Goal: Task Accomplishment & Management: Manage account settings

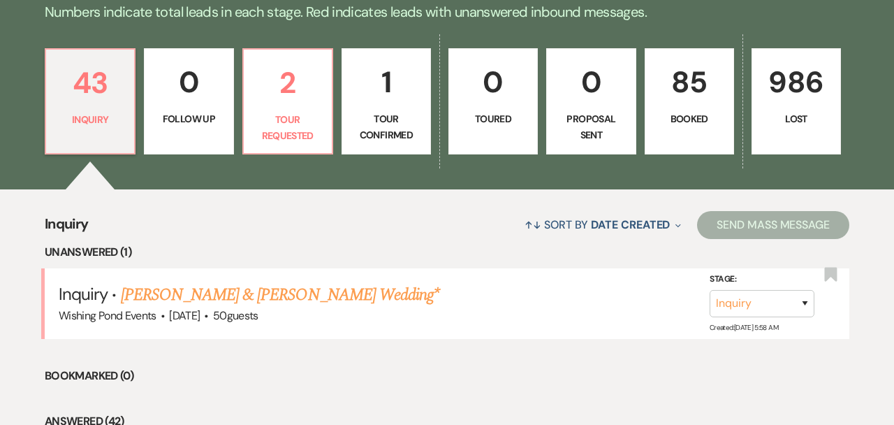
scroll to position [355, 0]
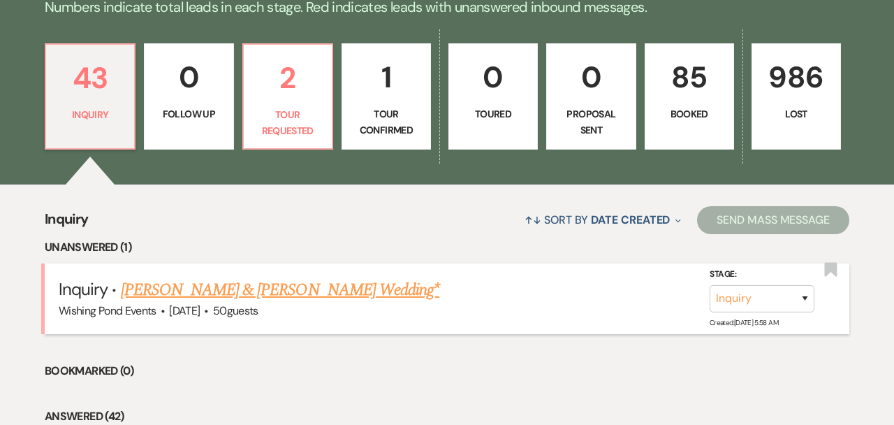
click at [272, 284] on link "[PERSON_NAME] & [PERSON_NAME] Wedding*" at bounding box center [280, 289] width 319 height 25
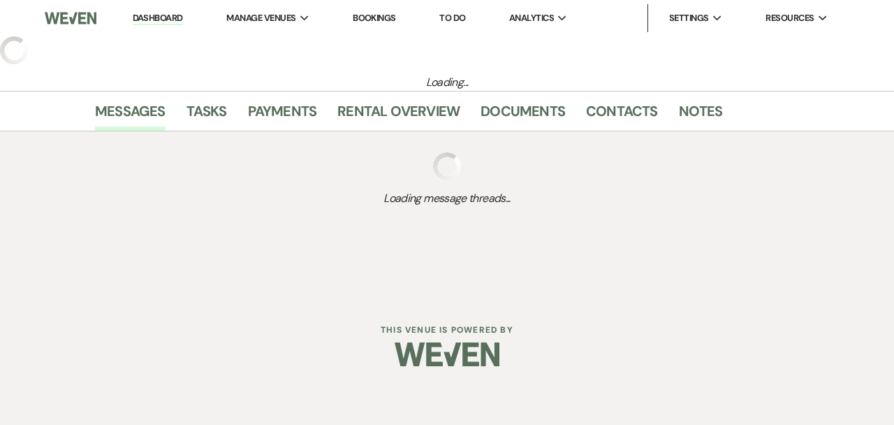
select select "5"
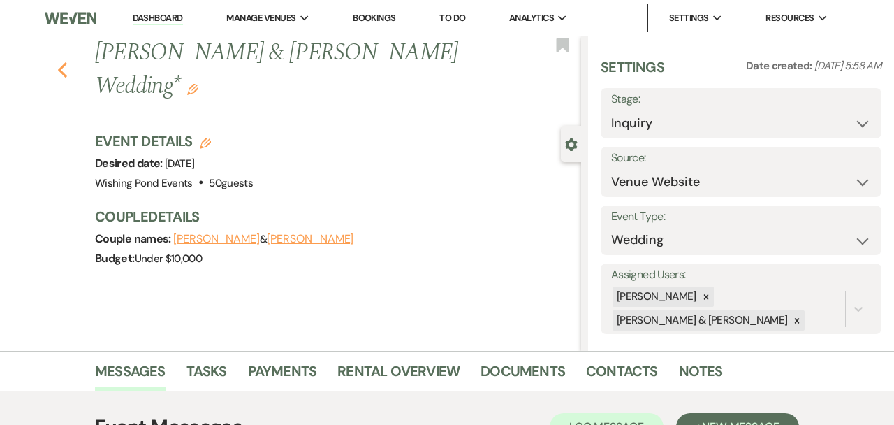
click at [61, 62] on use "button" at bounding box center [62, 69] width 9 height 15
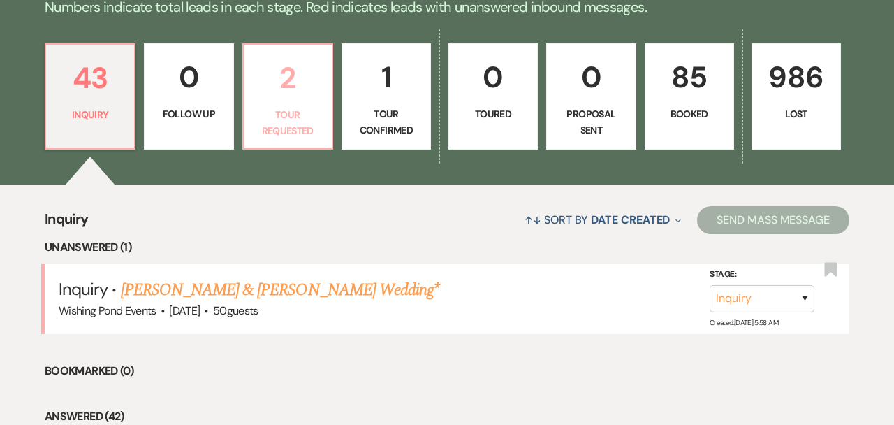
click at [307, 119] on p "Tour Requested" at bounding box center [287, 122] width 71 height 31
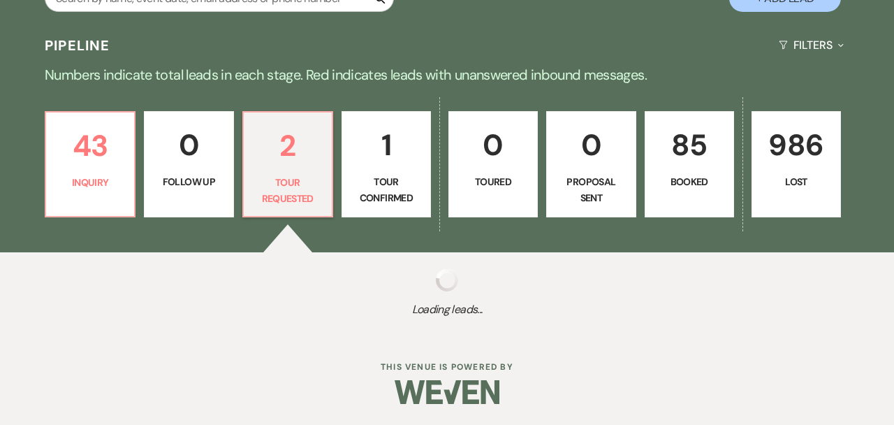
select select "2"
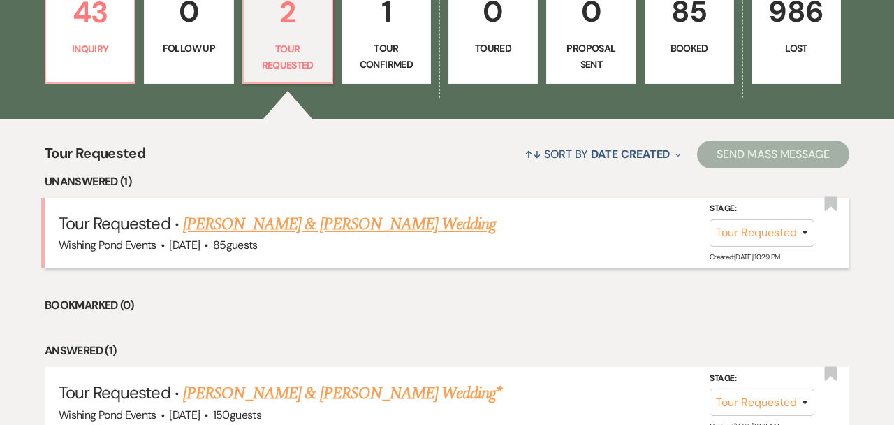
scroll to position [423, 0]
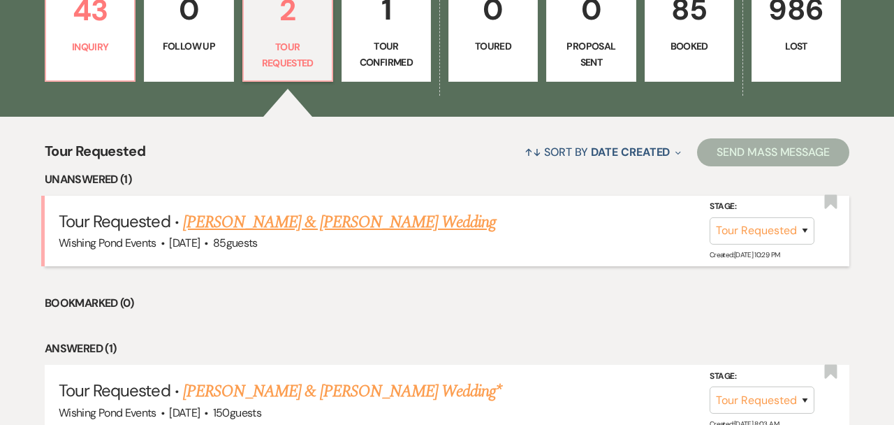
click at [322, 218] on link "Sean White & Shania Rodriguez's Wedding" at bounding box center [339, 221] width 313 height 25
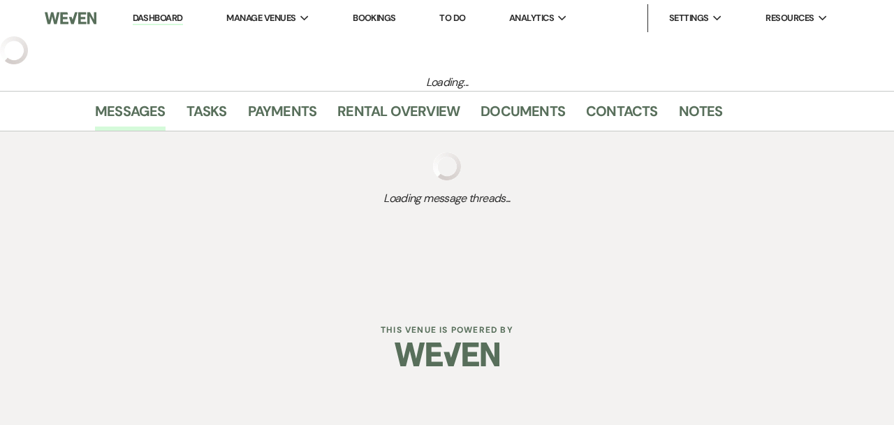
select select "2"
select select "5"
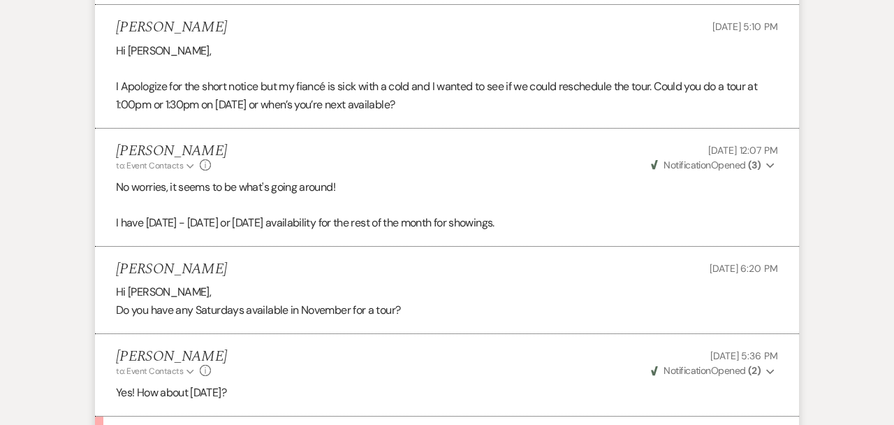
scroll to position [2927, 0]
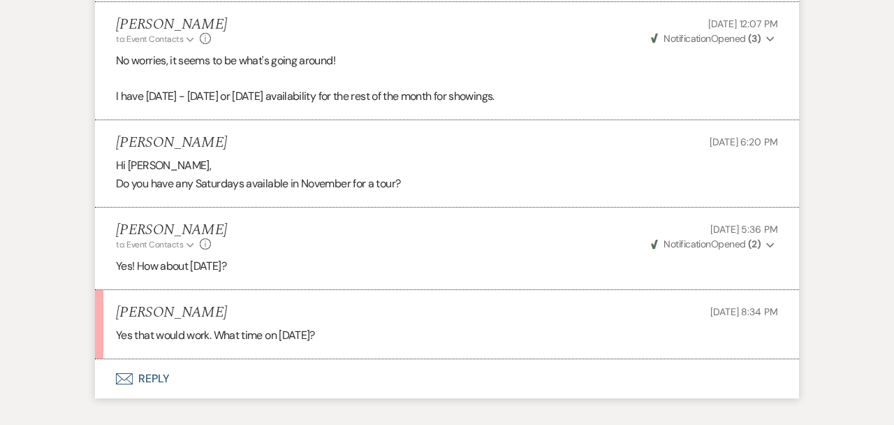
click at [239, 377] on button "Envelope Reply" at bounding box center [447, 378] width 704 height 39
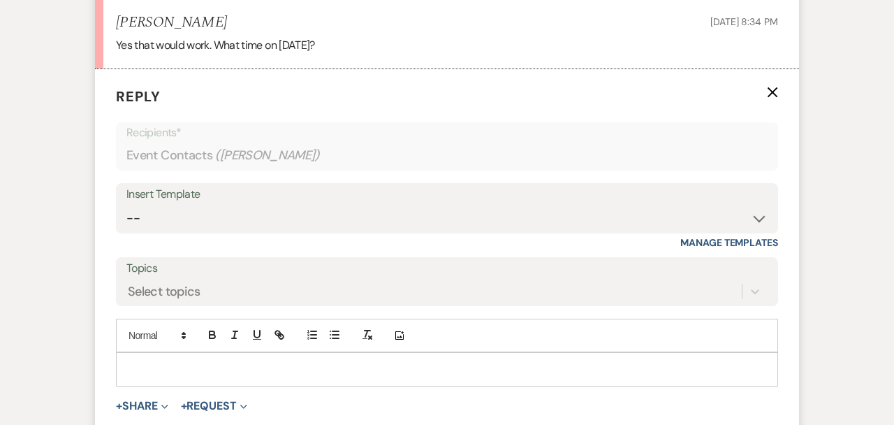
scroll to position [3218, 0]
click at [251, 368] on p at bounding box center [447, 367] width 640 height 15
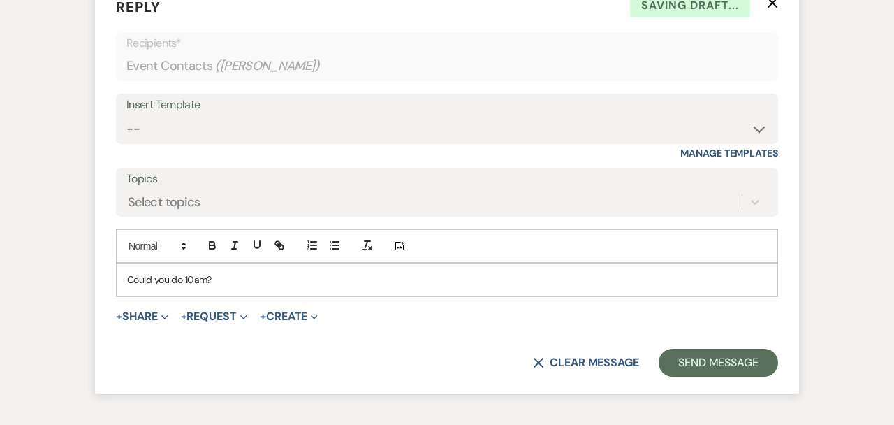
scroll to position [3326, 0]
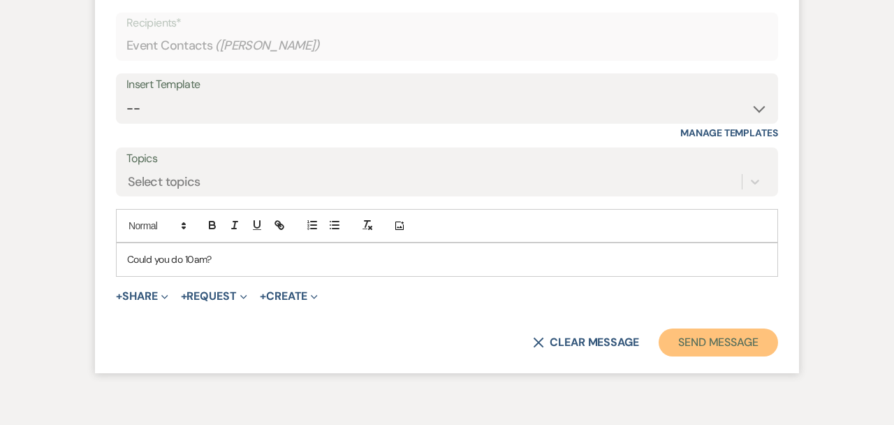
click at [712, 348] on button "Send Message" at bounding box center [717, 342] width 119 height 28
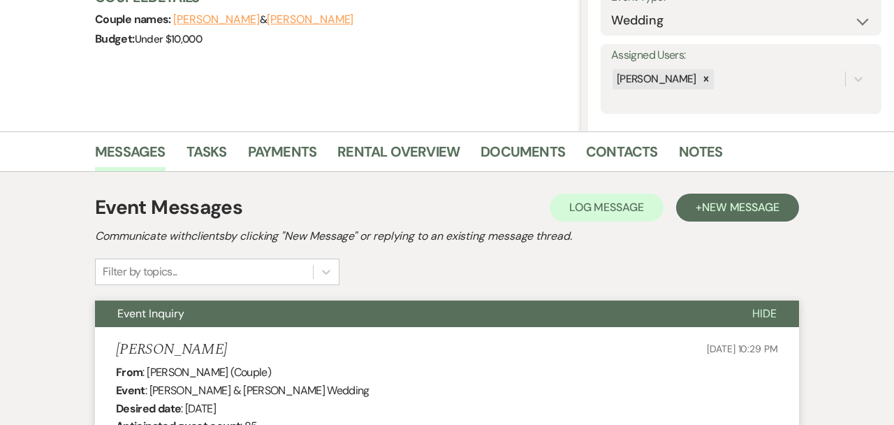
scroll to position [0, 0]
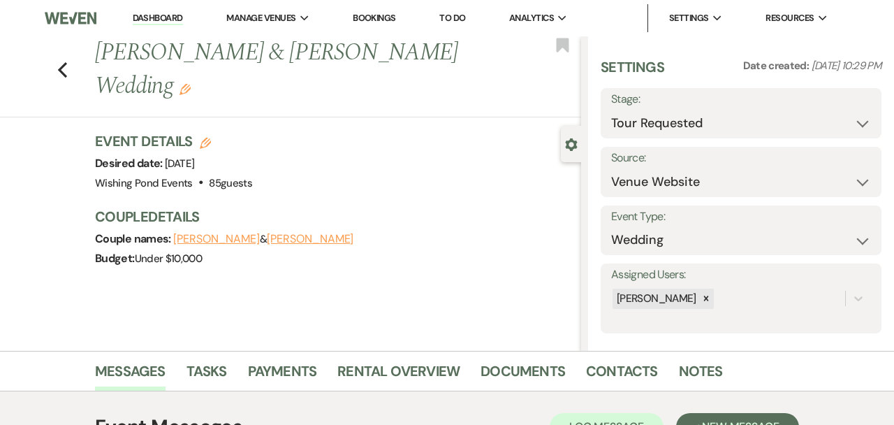
click at [54, 71] on div "Previous Sean White & Shania Rodriguez's Wedding Edit Bookmark" at bounding box center [287, 76] width 588 height 81
click at [66, 71] on icon "Previous" at bounding box center [62, 69] width 10 height 17
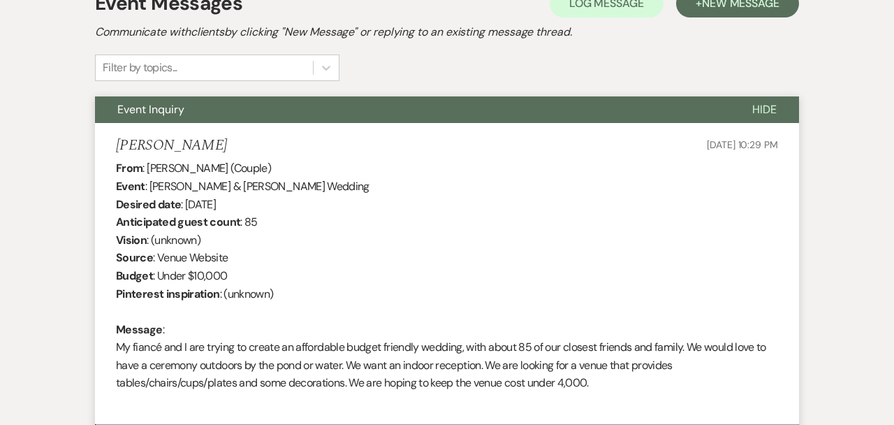
select select "2"
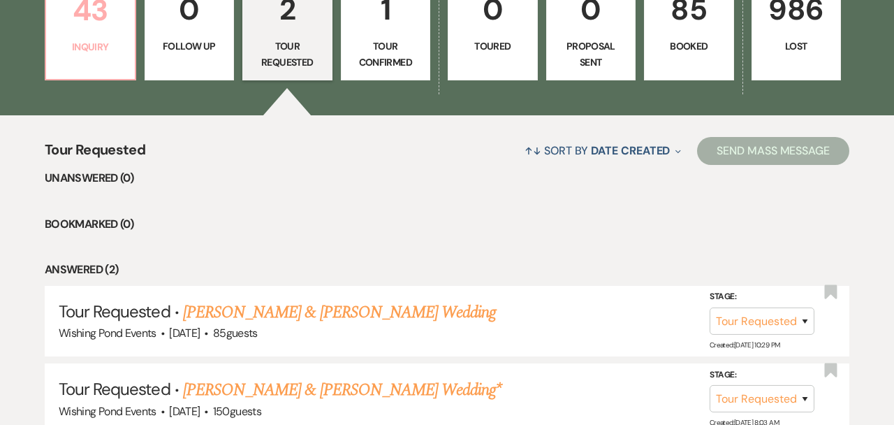
click at [92, 25] on p "43" at bounding box center [90, 10] width 72 height 47
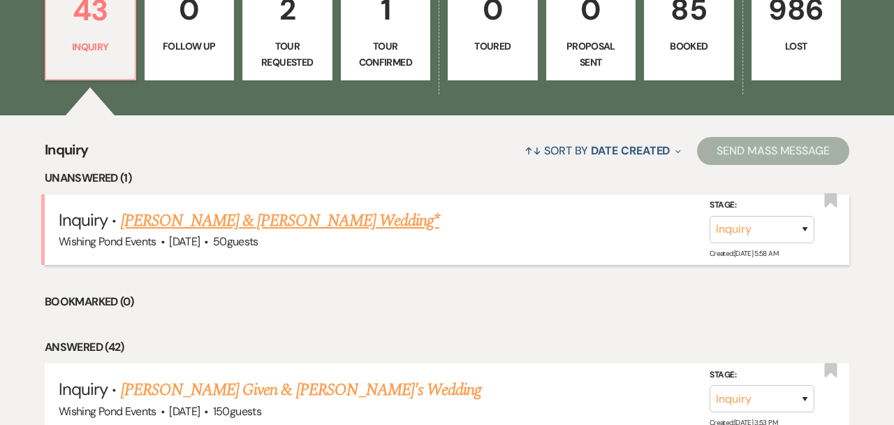
click at [239, 212] on link "[PERSON_NAME] & [PERSON_NAME] Wedding*" at bounding box center [280, 220] width 319 height 25
select select "5"
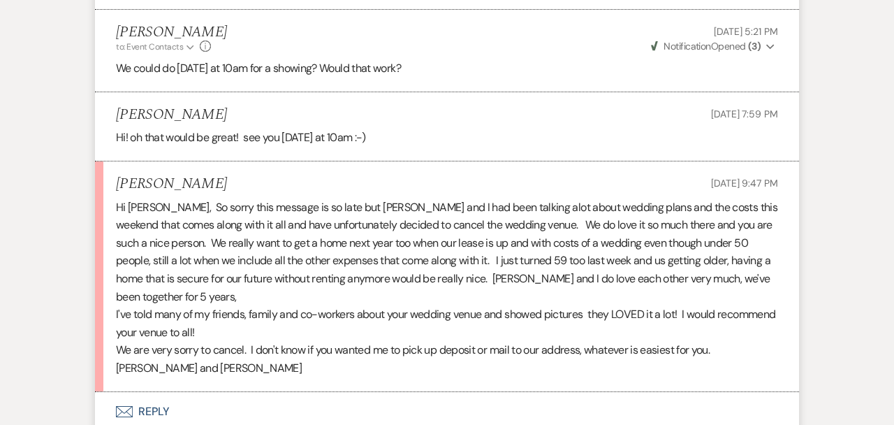
scroll to position [2268, 0]
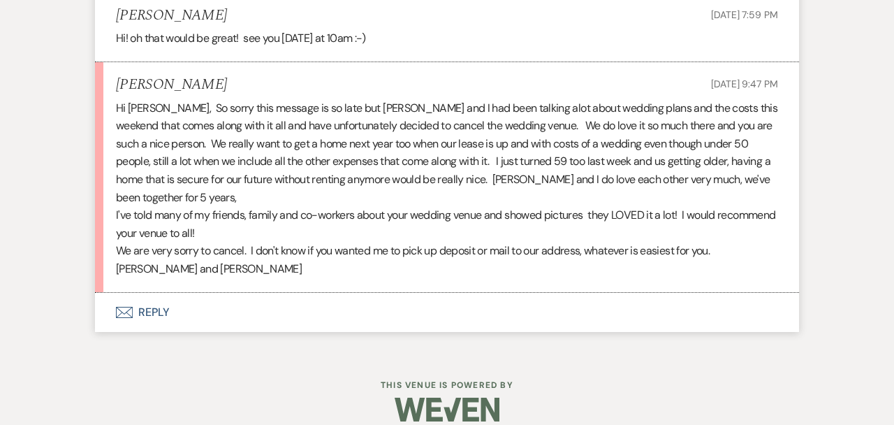
click at [290, 293] on button "Envelope Reply" at bounding box center [447, 312] width 704 height 39
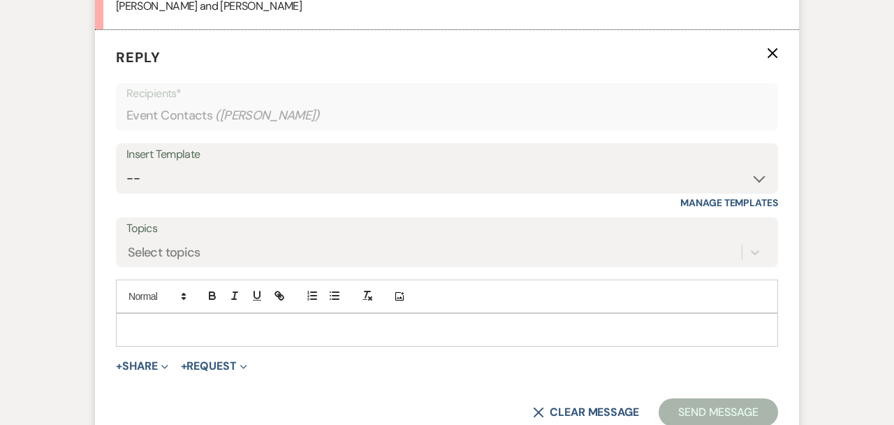
scroll to position [2537, 0]
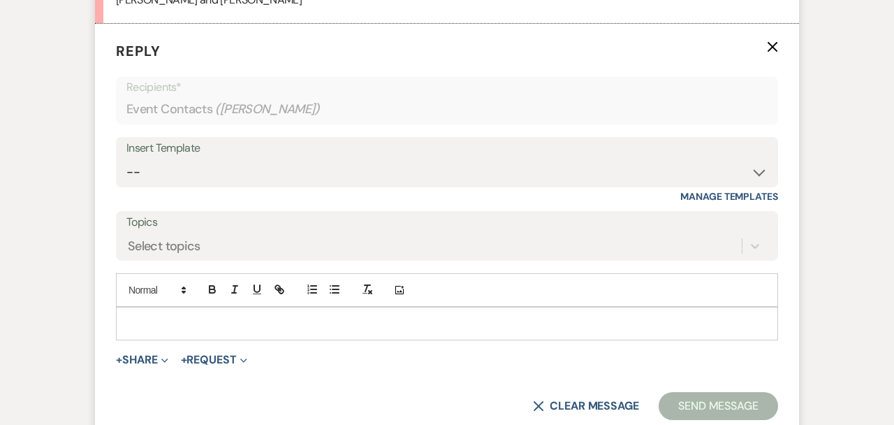
click at [272, 316] on div at bounding box center [447, 323] width 661 height 32
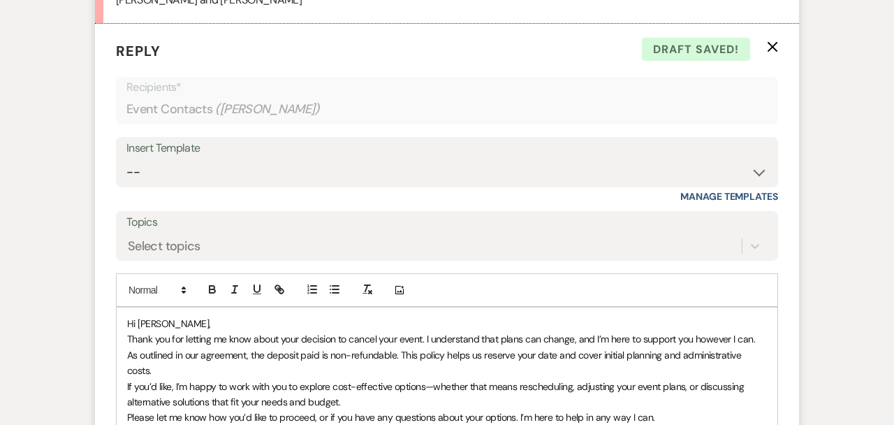
click at [266, 348] on span "As outlined in our agreement, the deposit paid is non-refundable. This policy h…" at bounding box center [435, 362] width 616 height 28
click at [244, 349] on p "As outlined in our agreement, the $1000 deposit paid is non-refundable. This po…" at bounding box center [447, 362] width 640 height 31
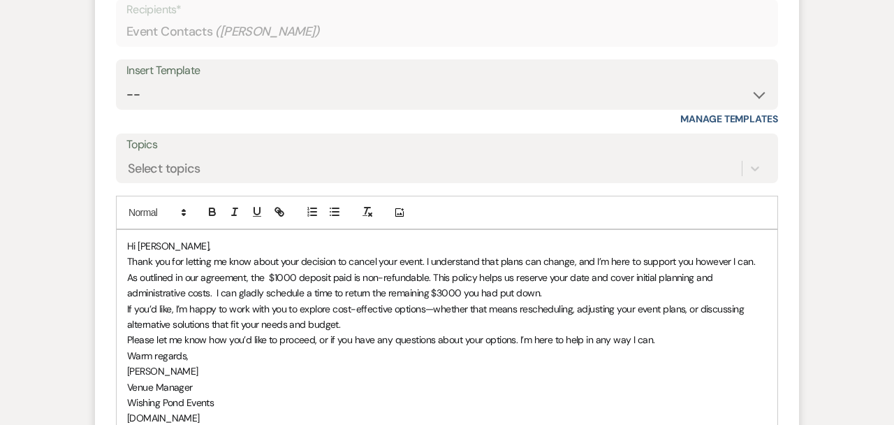
scroll to position [2665, 0]
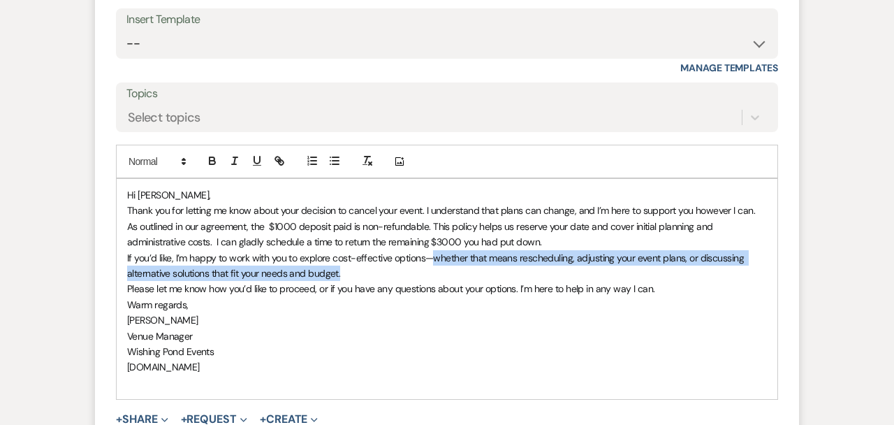
drag, startPoint x: 379, startPoint y: 253, endPoint x: 436, endPoint y: 238, distance: 59.3
click at [436, 250] on p "If you’d like, I’m happy to work with you to explore cost-effective options—whe…" at bounding box center [447, 265] width 640 height 31
click at [440, 256] on p "If you’d like, I’m happy to work with you to explore cost-effective options—whe…" at bounding box center [447, 265] width 640 height 31
drag, startPoint x: 441, startPoint y: 253, endPoint x: 451, endPoint y: 238, distance: 18.0
click at [451, 250] on p "If you’d like, I’m happy to work with you to explore cost-effective options—whe…" at bounding box center [447, 265] width 640 height 31
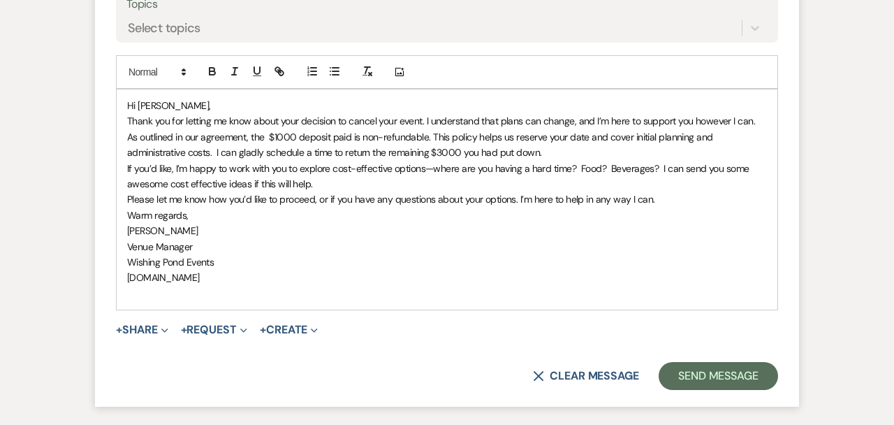
scroll to position [2788, 0]
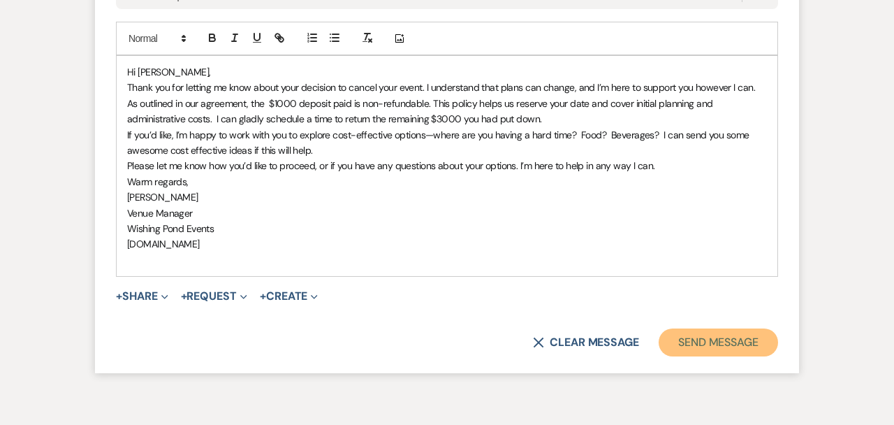
click at [732, 328] on button "Send Message" at bounding box center [717, 342] width 119 height 28
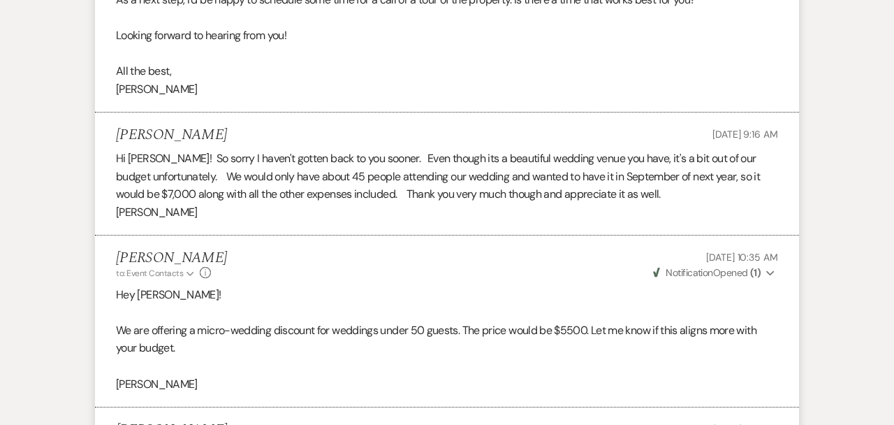
scroll to position [1595, 0]
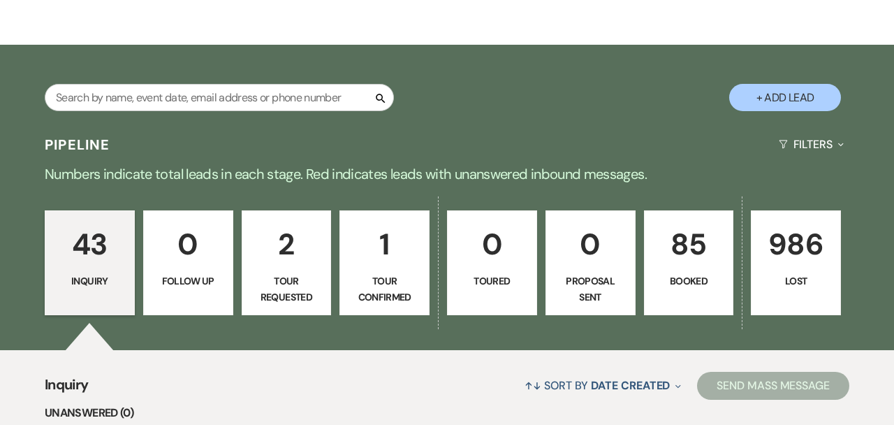
scroll to position [196, 0]
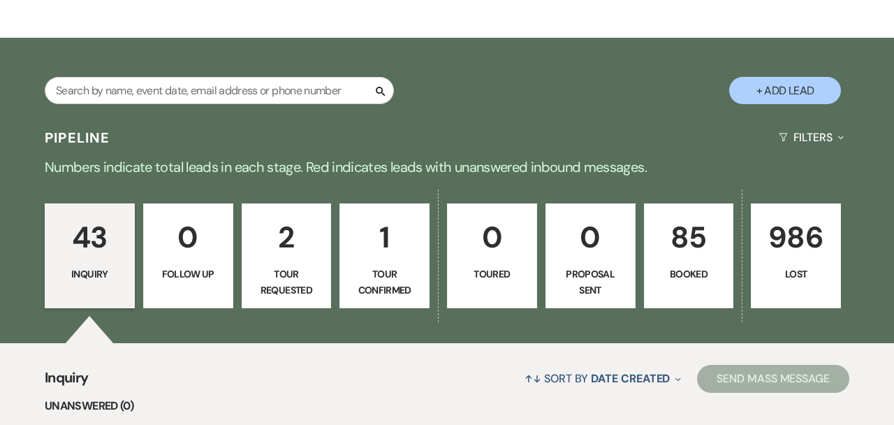
click at [730, 302] on link "85 Booked" at bounding box center [689, 255] width 90 height 105
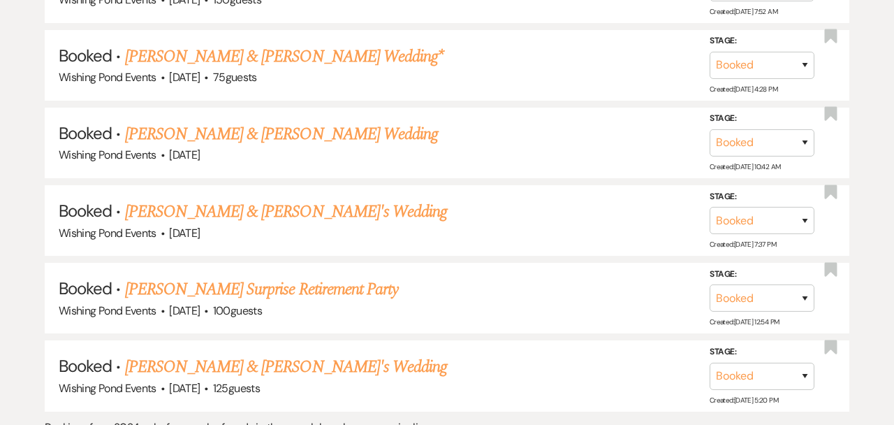
scroll to position [3557, 0]
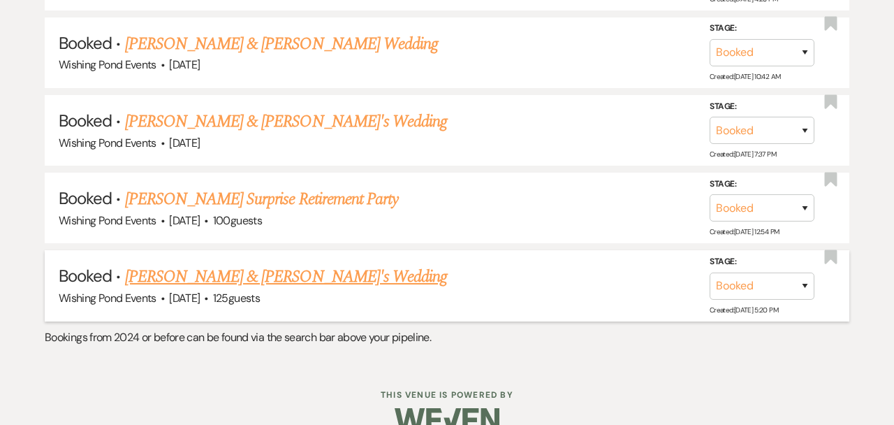
click at [307, 250] on li "Booked · [PERSON_NAME] & [PERSON_NAME]'s Wedding Wishing Pond Events · [DATE] ·…" at bounding box center [447, 285] width 804 height 71
click at [307, 264] on link "[PERSON_NAME] & [PERSON_NAME]'s Wedding" at bounding box center [286, 276] width 323 height 25
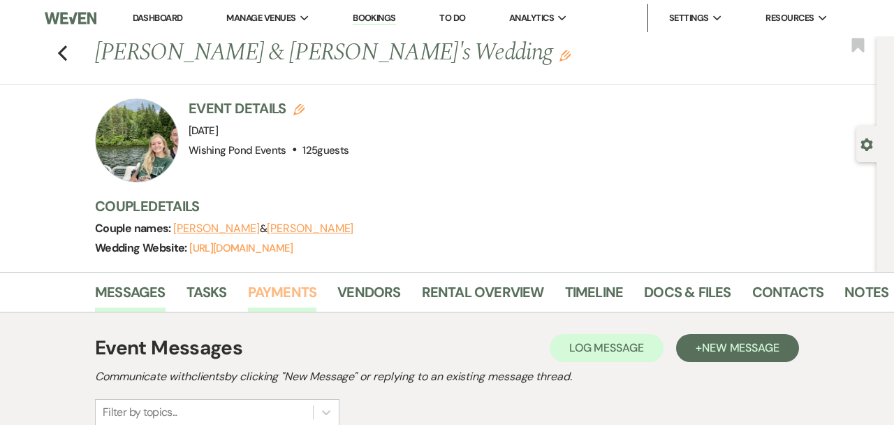
click at [258, 293] on link "Payments" at bounding box center [282, 296] width 69 height 31
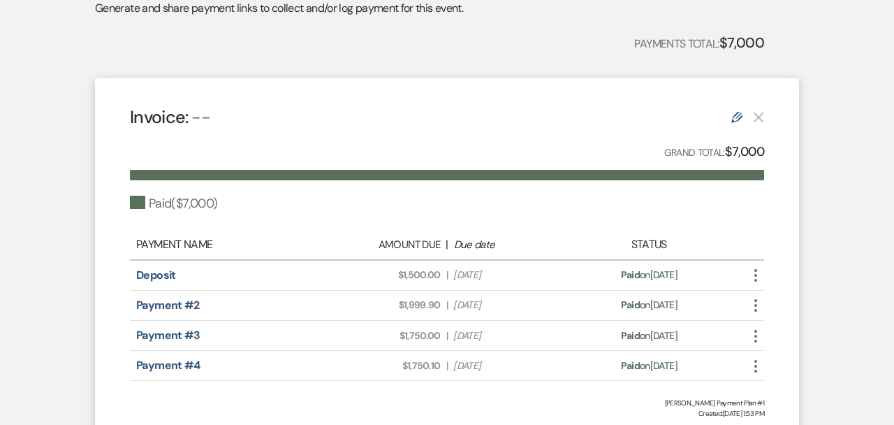
scroll to position [172, 0]
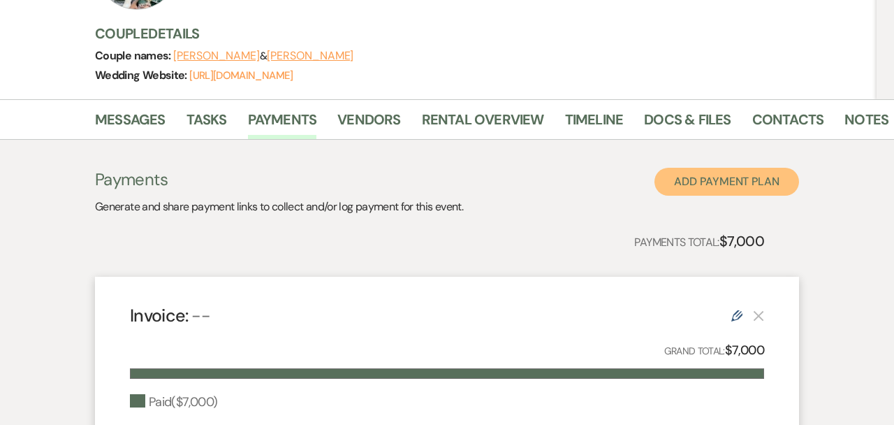
click at [749, 184] on button "Add Payment Plan" at bounding box center [726, 182] width 145 height 28
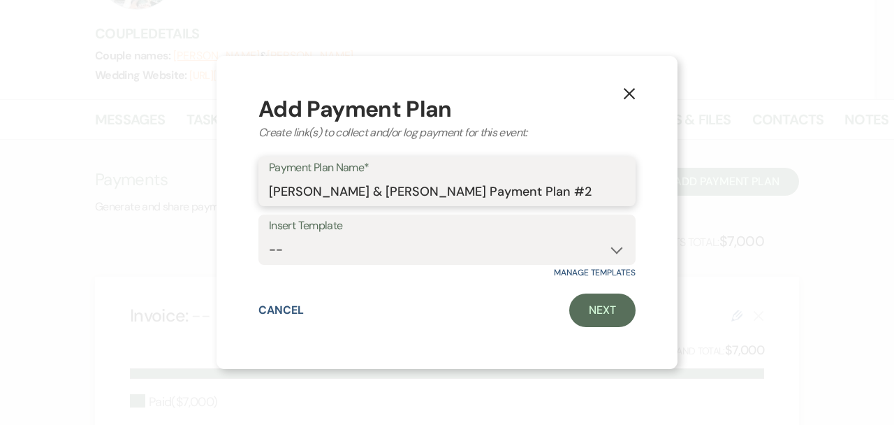
click at [591, 193] on input "[PERSON_NAME] & [PERSON_NAME] Payment Plan #2" at bounding box center [447, 190] width 356 height 27
drag, startPoint x: 618, startPoint y: 193, endPoint x: 506, endPoint y: 194, distance: 111.7
click at [506, 194] on input "[PERSON_NAME] & [PERSON_NAME] Payment Plan #2" at bounding box center [447, 190] width 356 height 27
drag, startPoint x: 563, startPoint y: 194, endPoint x: 184, endPoint y: 184, distance: 379.3
click at [184, 184] on div "X Add Payment Plan Create link(s) to collect and/or log payment for this event:…" at bounding box center [447, 212] width 894 height 425
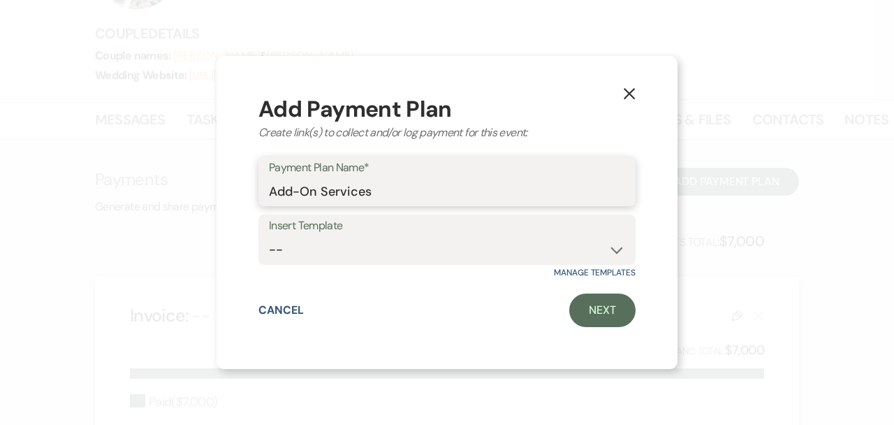
type input "Add-On Services"
click at [329, 246] on select "--" at bounding box center [447, 249] width 356 height 27
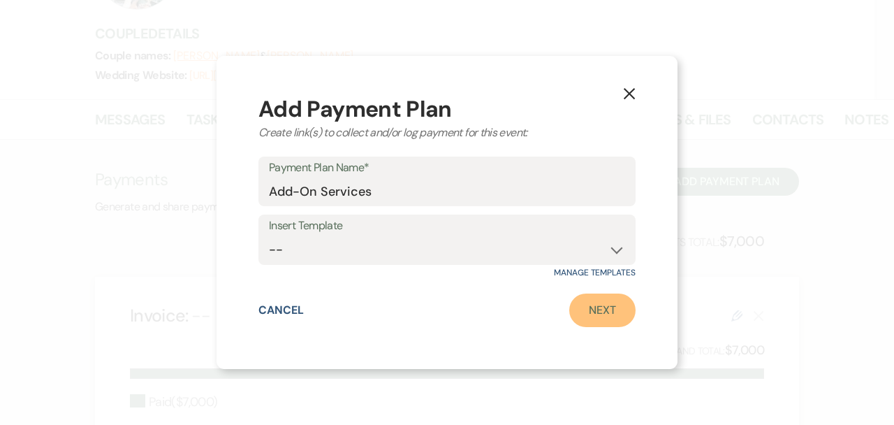
click at [592, 318] on link "Next" at bounding box center [602, 310] width 66 height 34
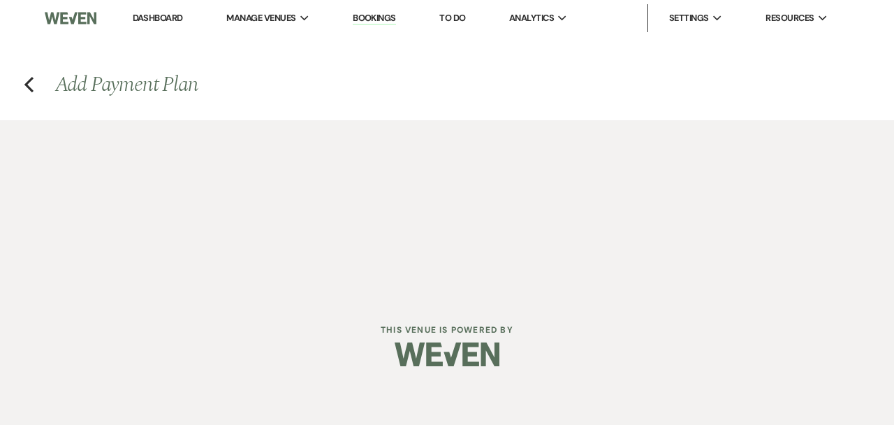
select select "2"
select select "percentage"
select select "true"
select select "client"
select select "weeks"
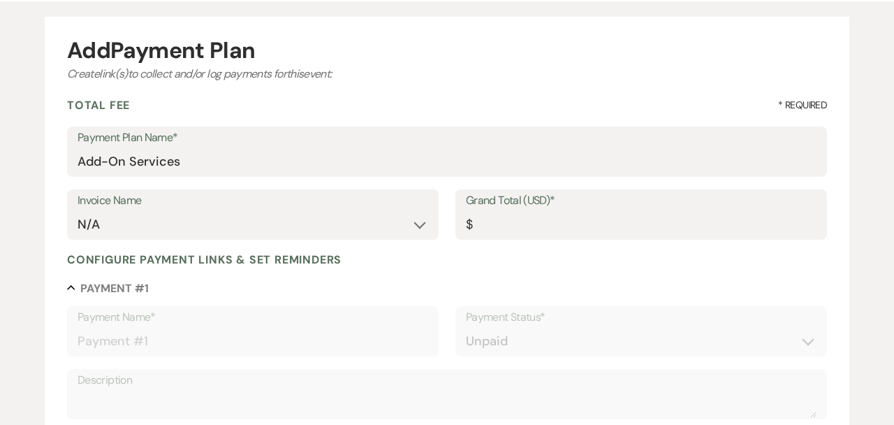
scroll to position [121, 0]
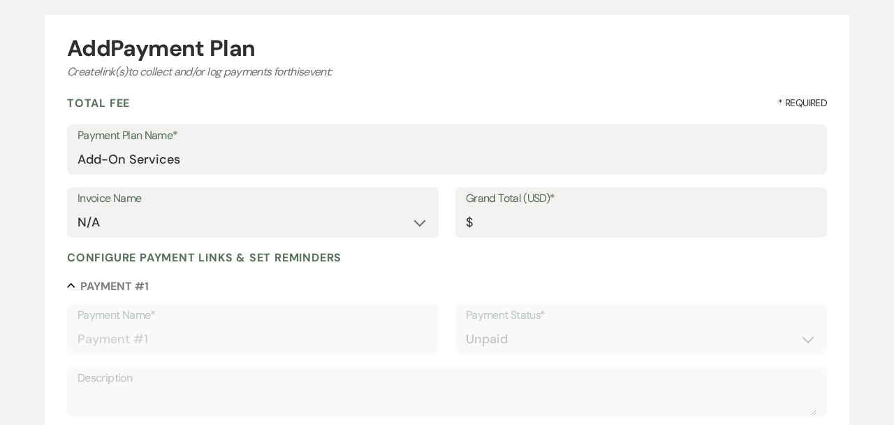
click at [566, 241] on div "Invoice Name N/A Grand Total (USD)* $" at bounding box center [447, 218] width 760 height 63
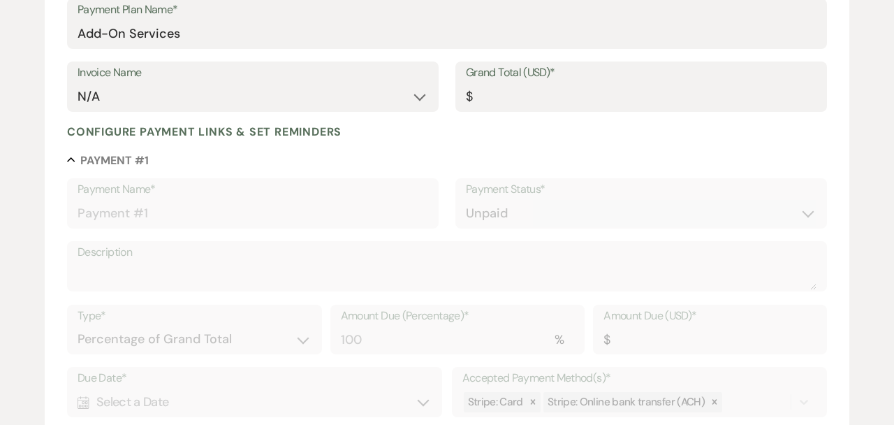
scroll to position [0, 0]
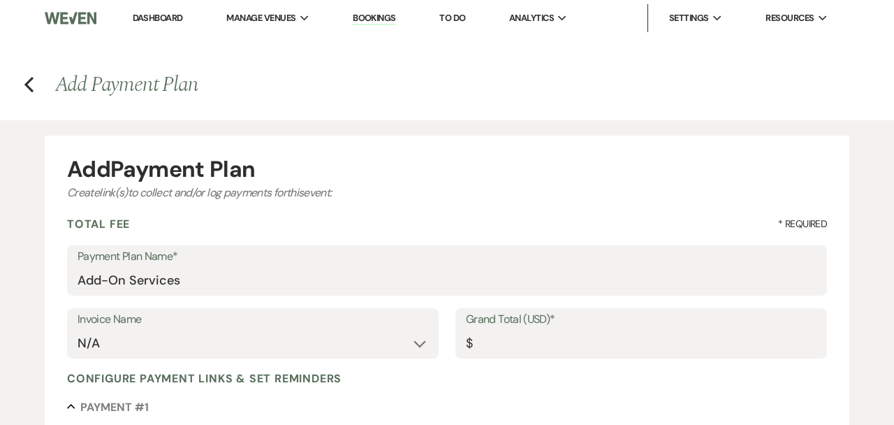
click at [159, 14] on link "Dashboard" at bounding box center [158, 18] width 50 height 12
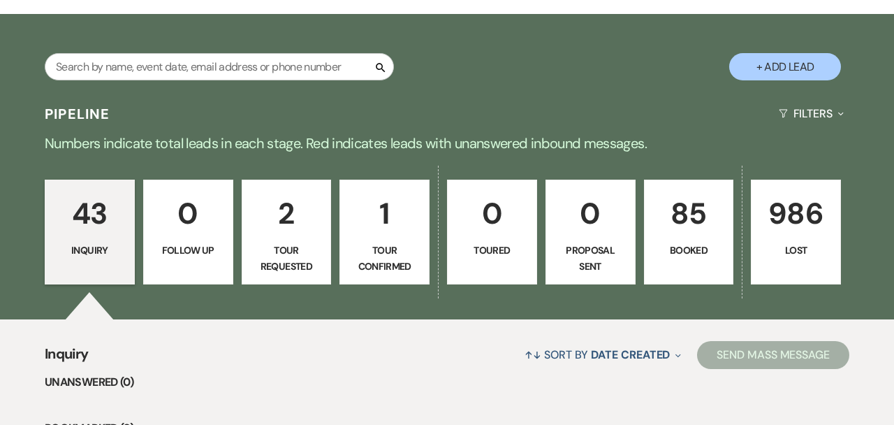
scroll to position [221, 0]
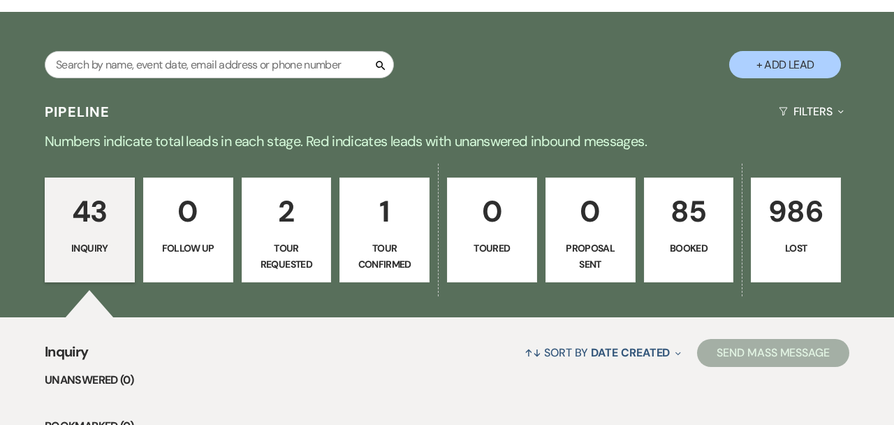
click at [385, 213] on p "1" at bounding box center [384, 211] width 72 height 47
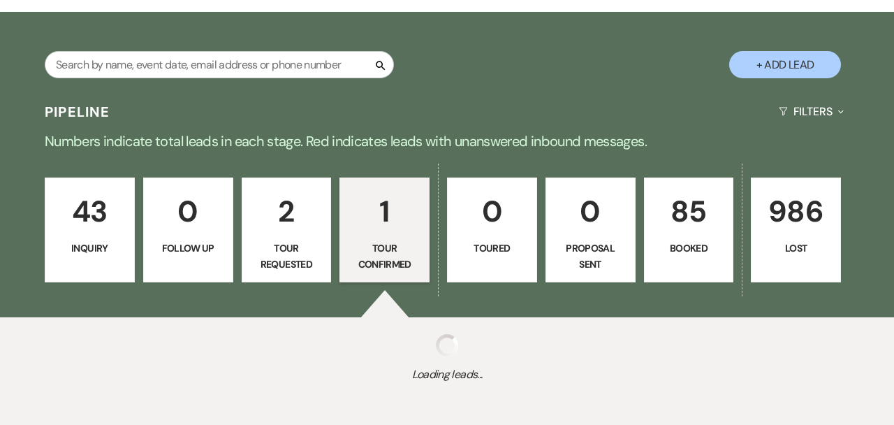
select select "4"
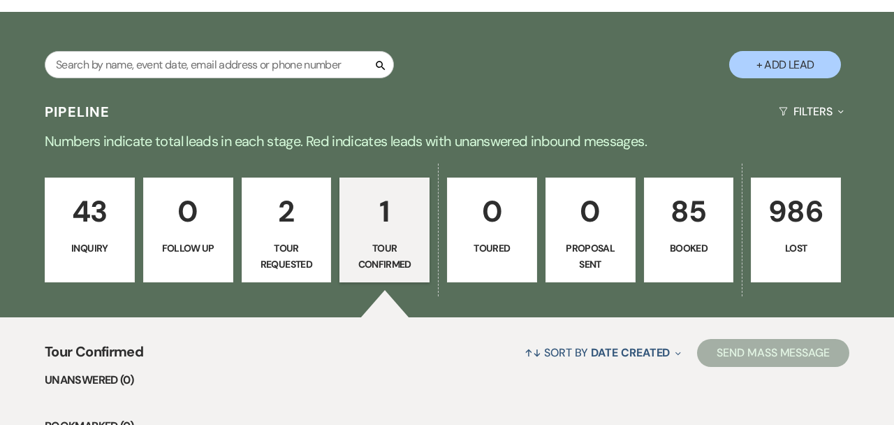
click at [699, 228] on p "85" at bounding box center [689, 211] width 72 height 47
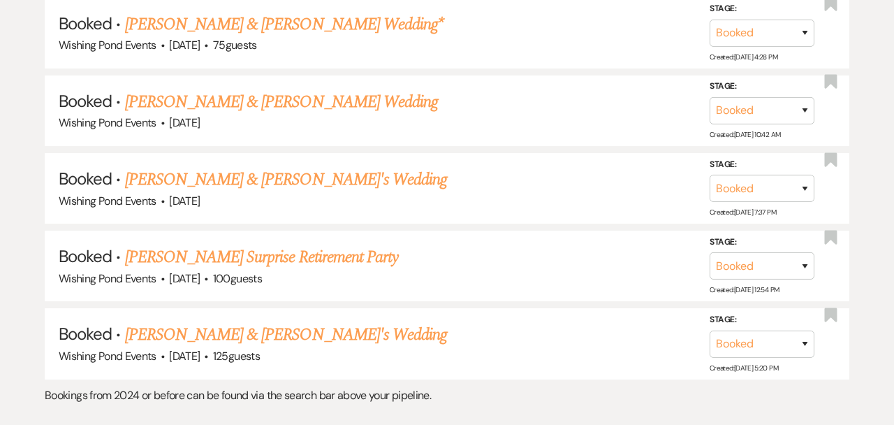
scroll to position [3557, 0]
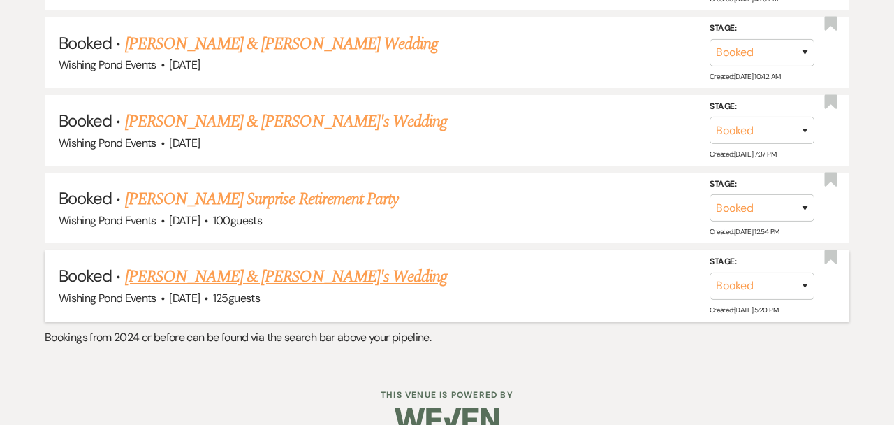
click at [200, 264] on link "[PERSON_NAME] & [PERSON_NAME]'s Wedding" at bounding box center [286, 276] width 323 height 25
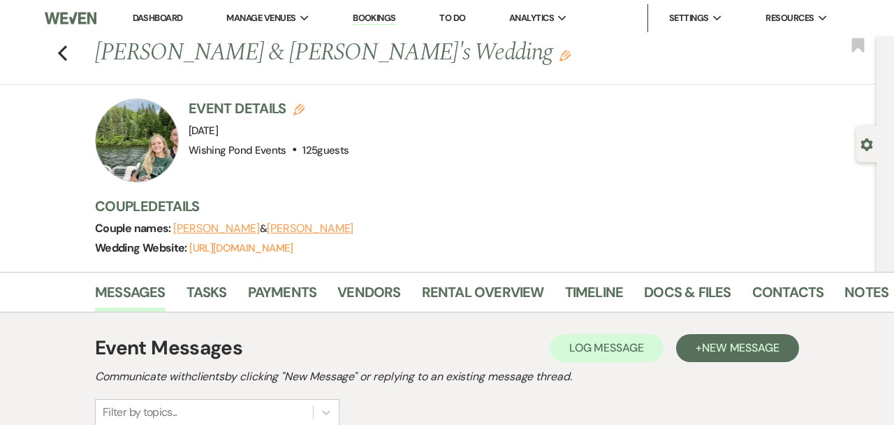
drag, startPoint x: 372, startPoint y: 227, endPoint x: 173, endPoint y: 228, distance: 199.0
click at [173, 228] on div "Couple names: [PERSON_NAME] & [PERSON_NAME]" at bounding box center [478, 229] width 767 height 20
copy span "[PERSON_NAME] & [PERSON_NAME]"
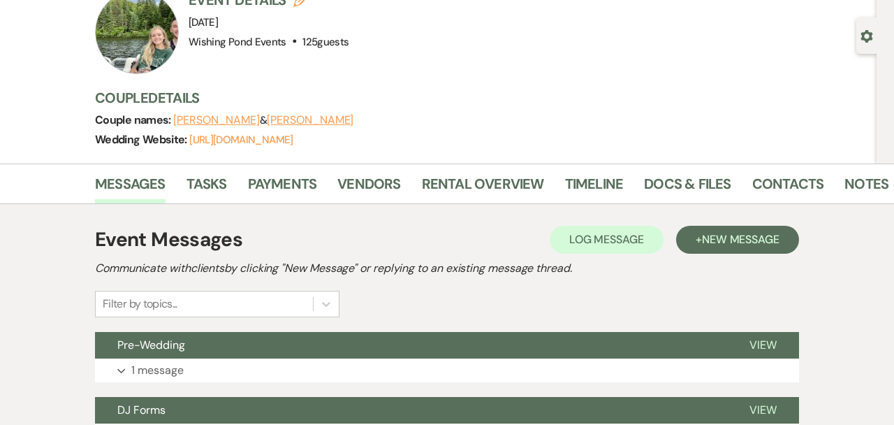
scroll to position [566, 0]
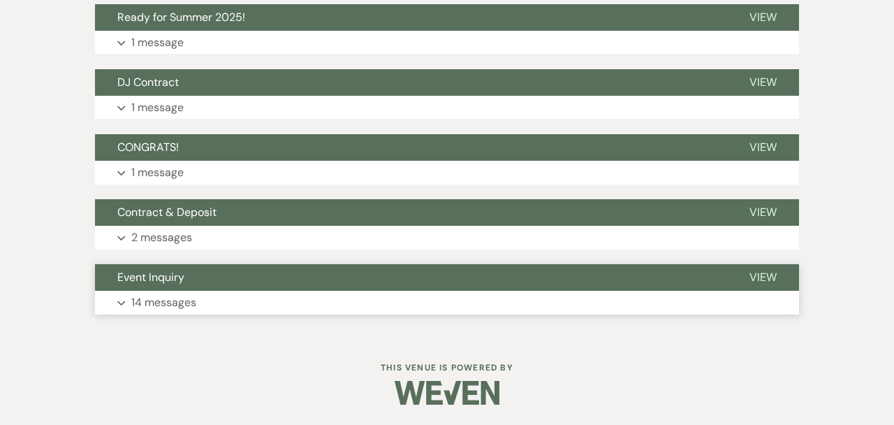
click at [360, 299] on button "Expand 14 messages" at bounding box center [447, 302] width 704 height 24
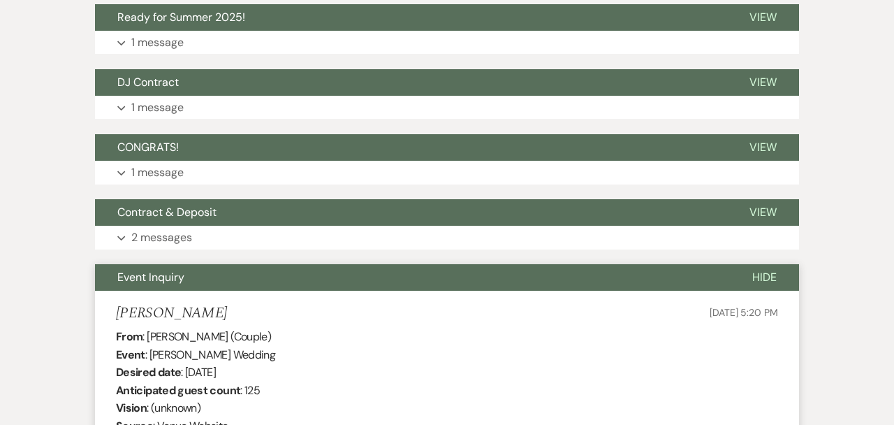
click at [360, 299] on li "[PERSON_NAME] [DATE] 5:20 PM From : [PERSON_NAME] (Couple) Event : [PERSON_NAME…" at bounding box center [447, 423] width 704 height 266
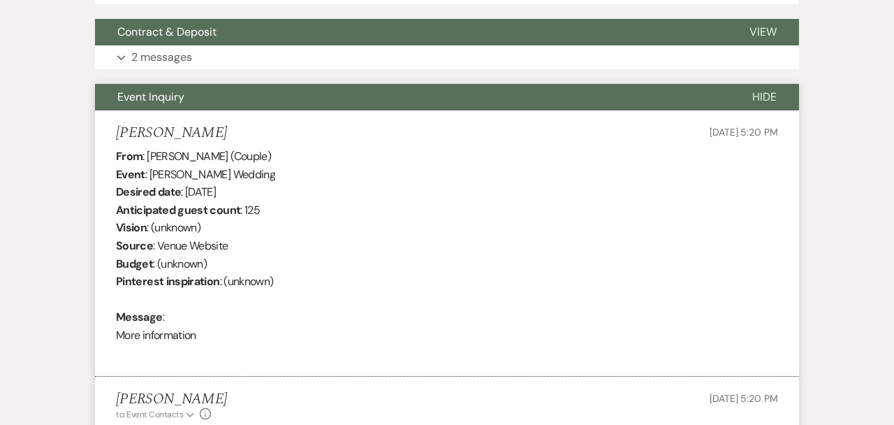
scroll to position [629, 0]
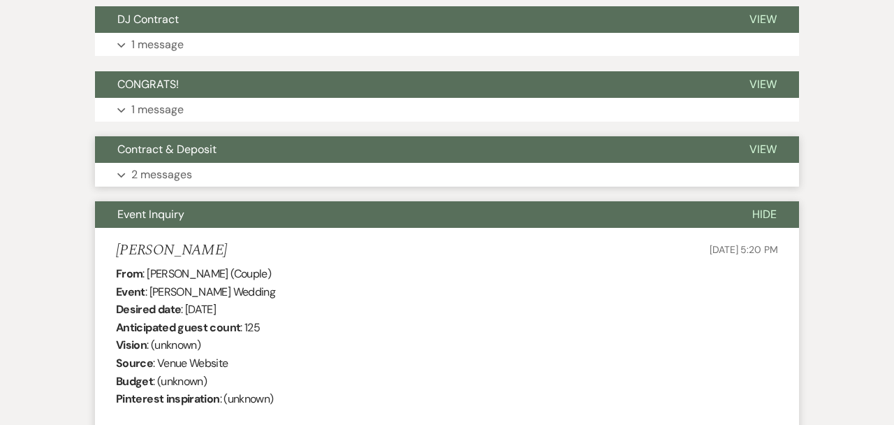
click at [303, 165] on button "Expand 2 messages" at bounding box center [447, 175] width 704 height 24
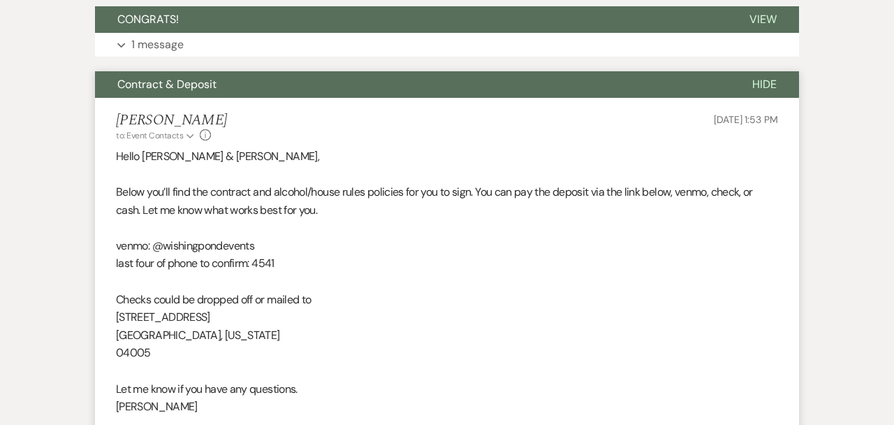
scroll to position [456, 0]
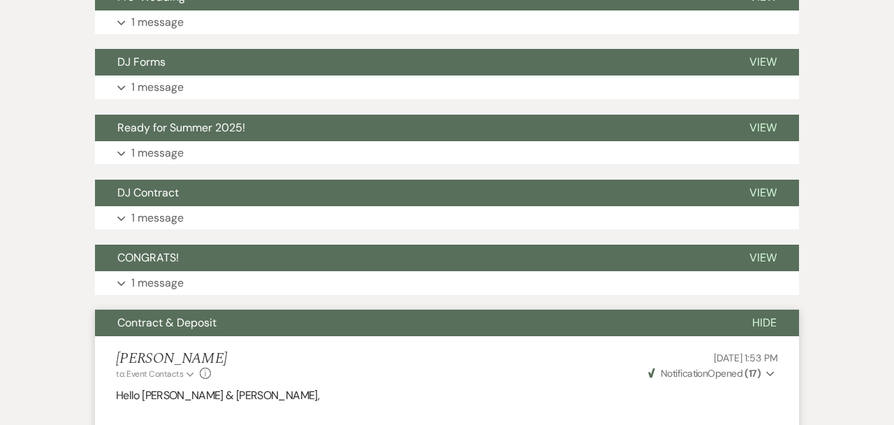
click at [225, 192] on button "DJ Contract" at bounding box center [411, 192] width 632 height 27
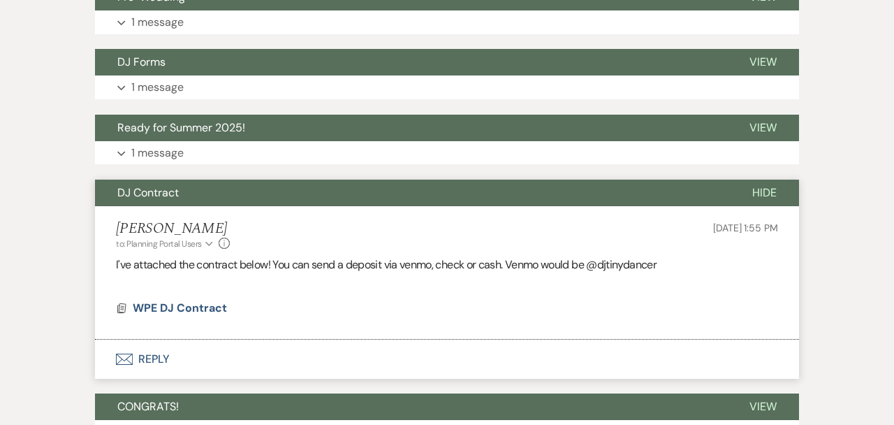
scroll to position [598, 0]
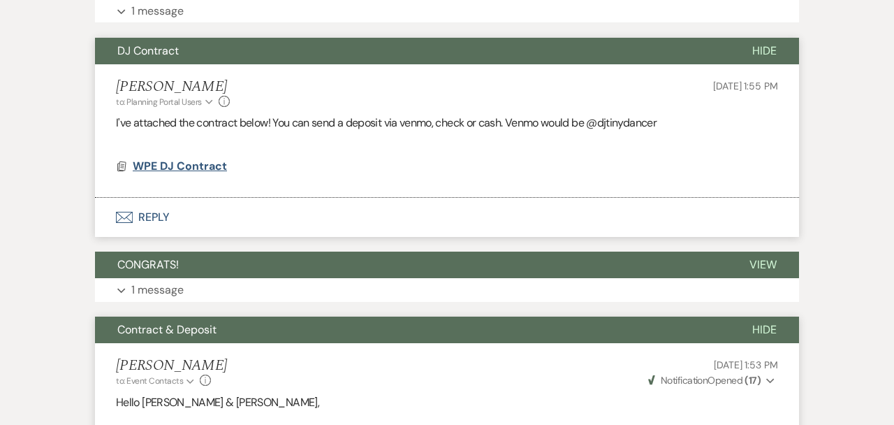
click at [198, 169] on span "WPE DJ Contract" at bounding box center [180, 165] width 94 height 15
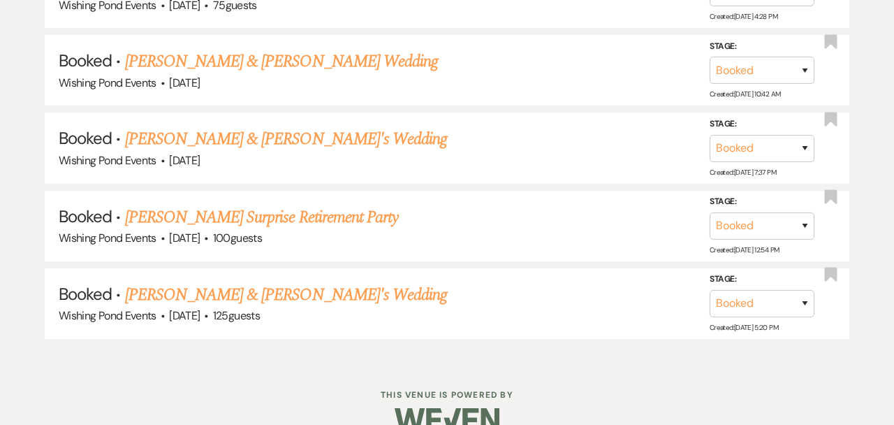
scroll to position [3539, 0]
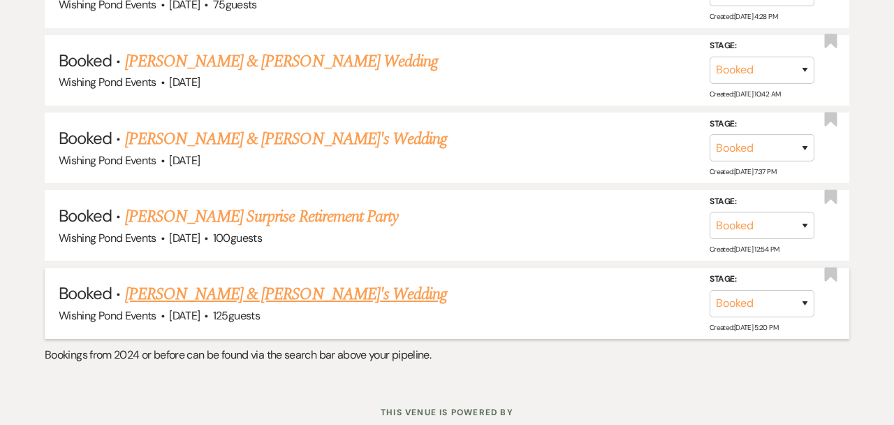
click at [256, 281] on link "[PERSON_NAME] & [PERSON_NAME]'s Wedding" at bounding box center [286, 293] width 323 height 25
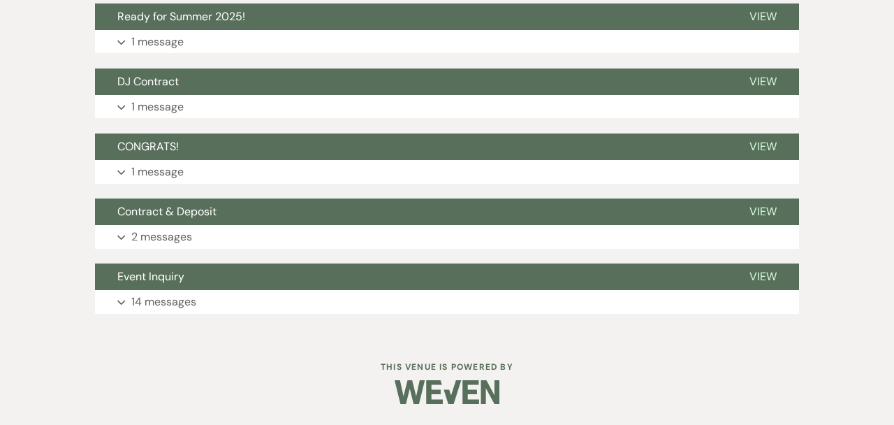
scroll to position [566, 0]
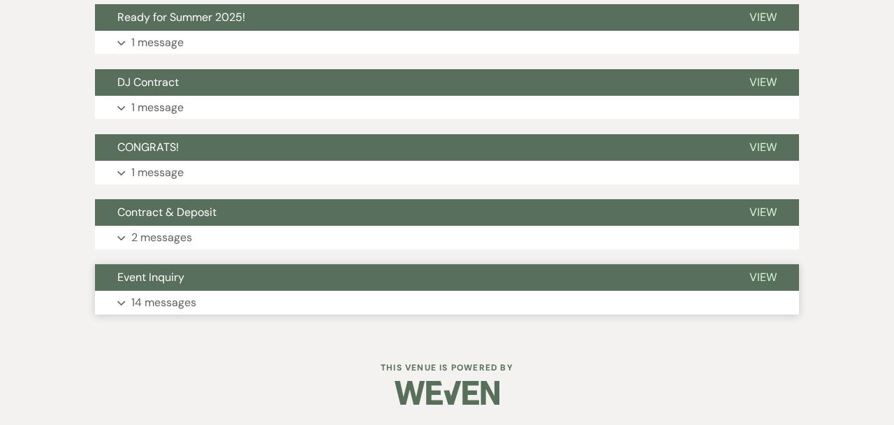
click at [253, 293] on button "Expand 14 messages" at bounding box center [447, 302] width 704 height 24
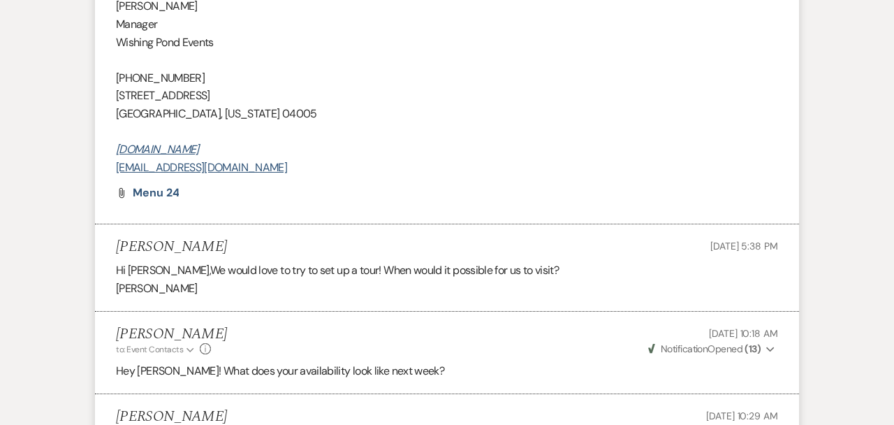
scroll to position [1533, 0]
click at [169, 189] on span "Menu 24" at bounding box center [156, 191] width 46 height 15
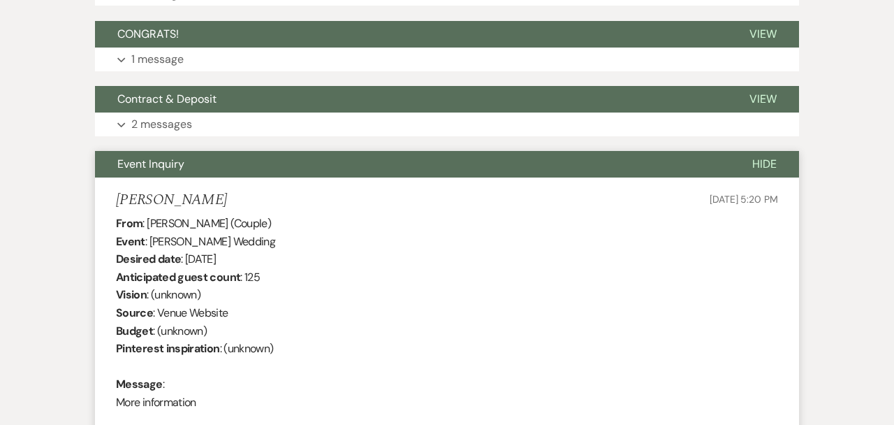
click at [330, 178] on li "[PERSON_NAME] [DATE] 5:20 PM From : [PERSON_NAME] (Couple) Event : [PERSON_NAME…" at bounding box center [447, 310] width 704 height 266
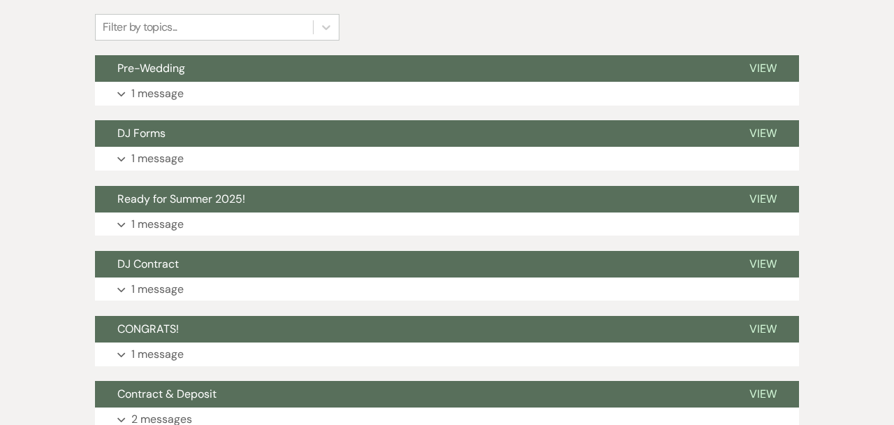
scroll to position [381, 0]
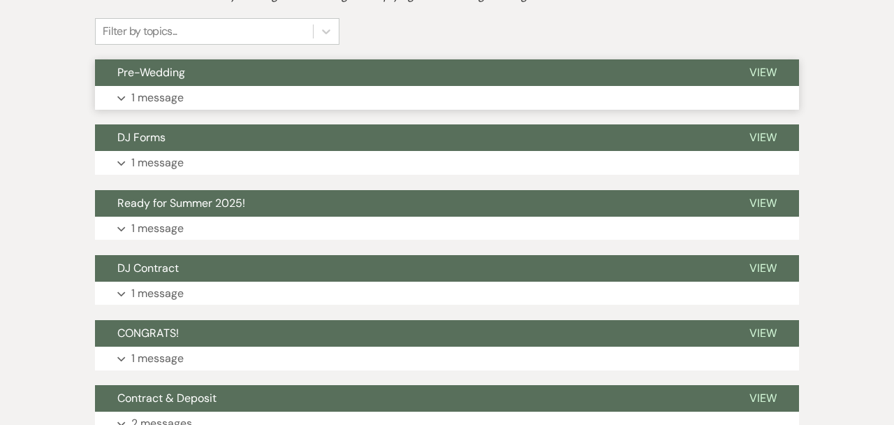
click at [270, 85] on button "Pre-Wedding" at bounding box center [411, 72] width 632 height 27
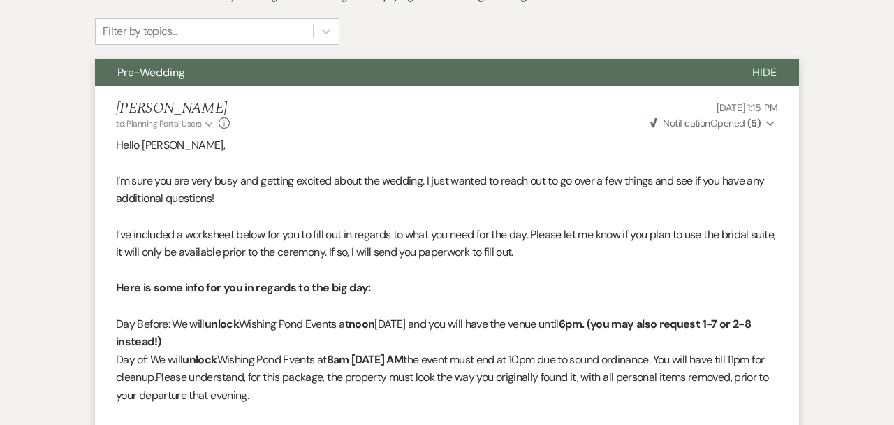
click at [769, 69] on span "Hide" at bounding box center [764, 72] width 24 height 15
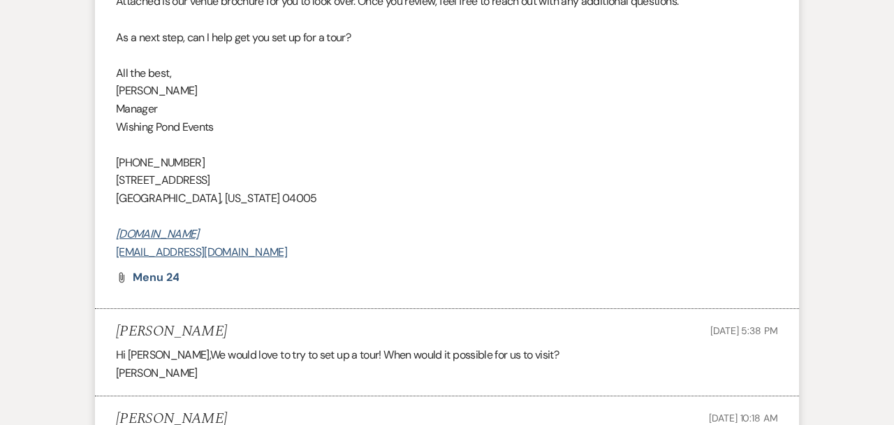
scroll to position [1446, 0]
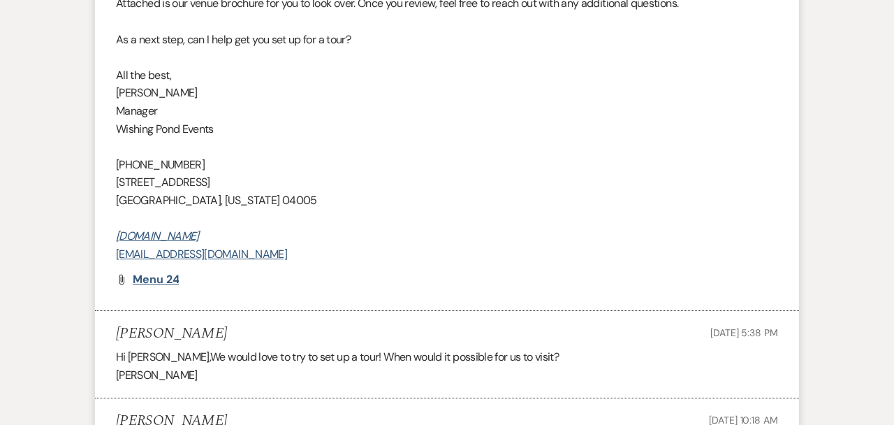
click at [160, 279] on span "Menu 24" at bounding box center [156, 279] width 46 height 15
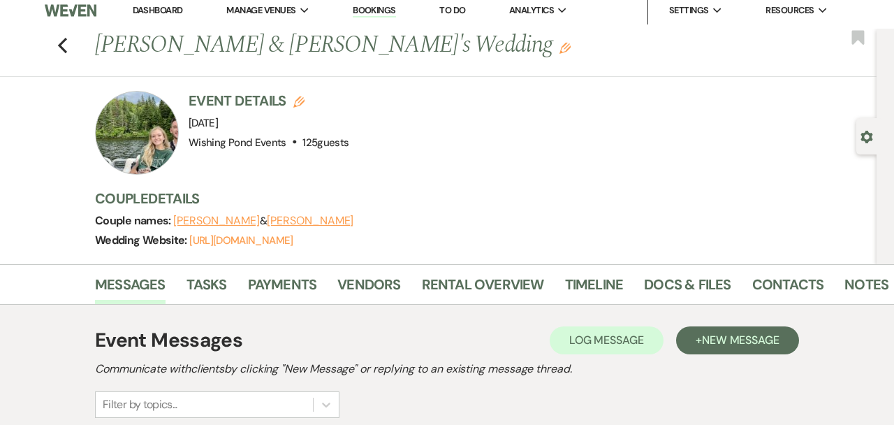
scroll to position [0, 0]
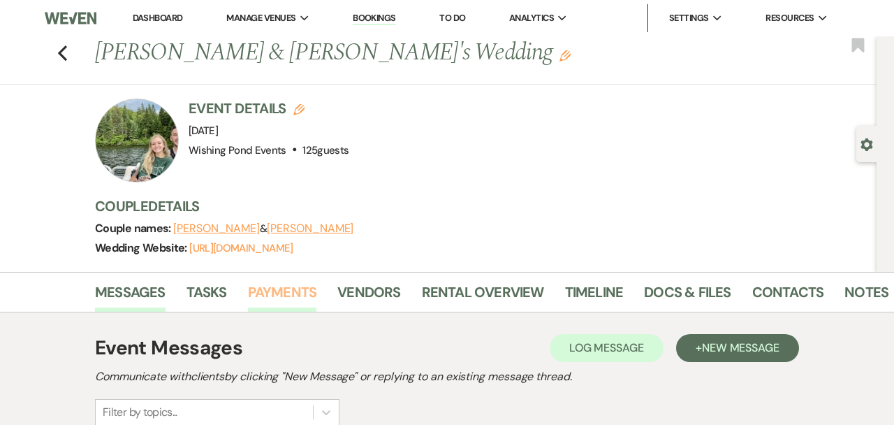
click at [281, 294] on link "Payments" at bounding box center [282, 296] width 69 height 31
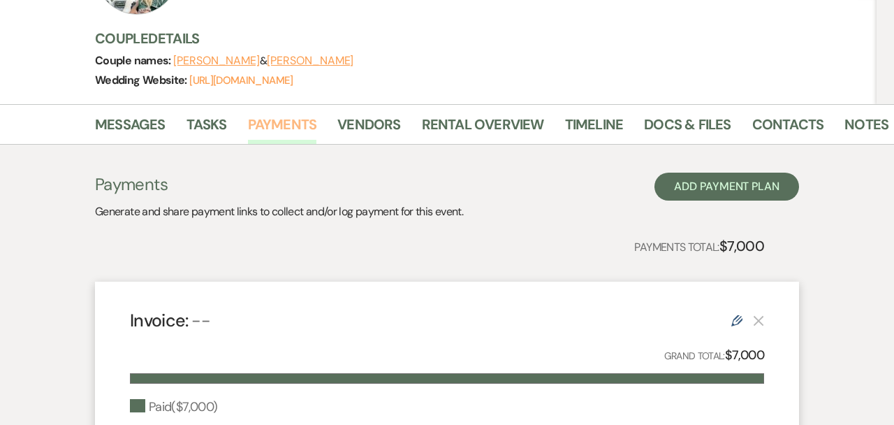
scroll to position [171, 0]
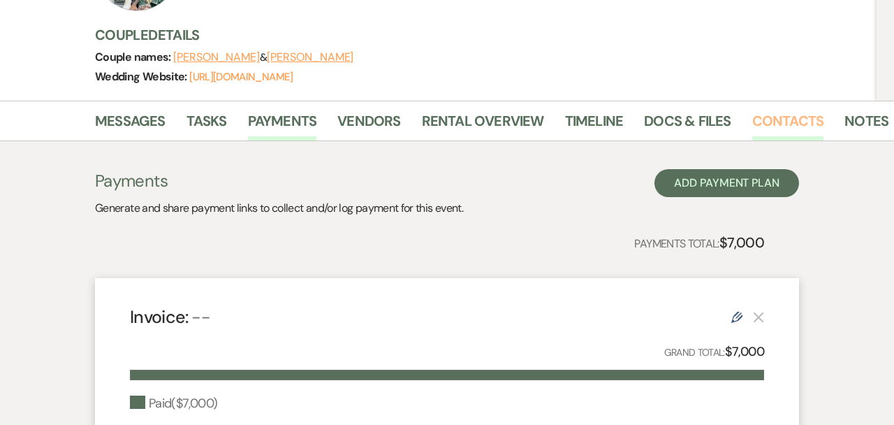
click at [801, 117] on link "Contacts" at bounding box center [788, 125] width 72 height 31
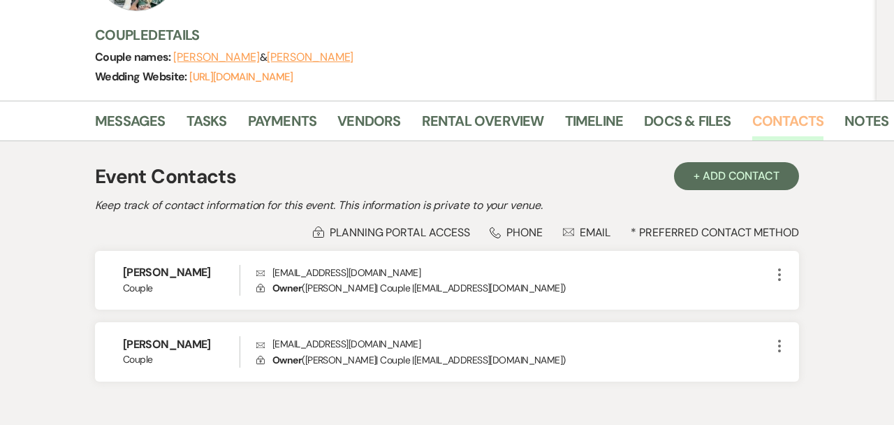
scroll to position [251, 0]
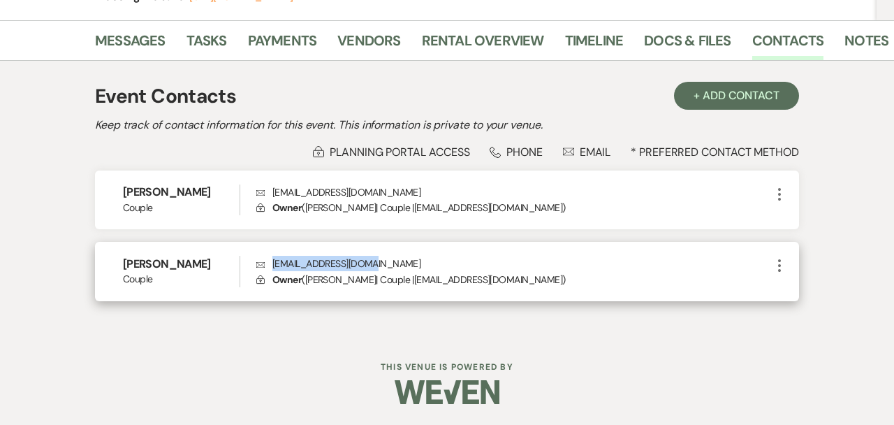
drag, startPoint x: 369, startPoint y: 258, endPoint x: 268, endPoint y: 264, distance: 101.4
click at [268, 264] on p "Envelope [EMAIL_ADDRESS][DOMAIN_NAME]" at bounding box center [513, 263] width 515 height 15
copy p "[EMAIL_ADDRESS][DOMAIN_NAME]"
